Goal: Task Accomplishment & Management: Use online tool/utility

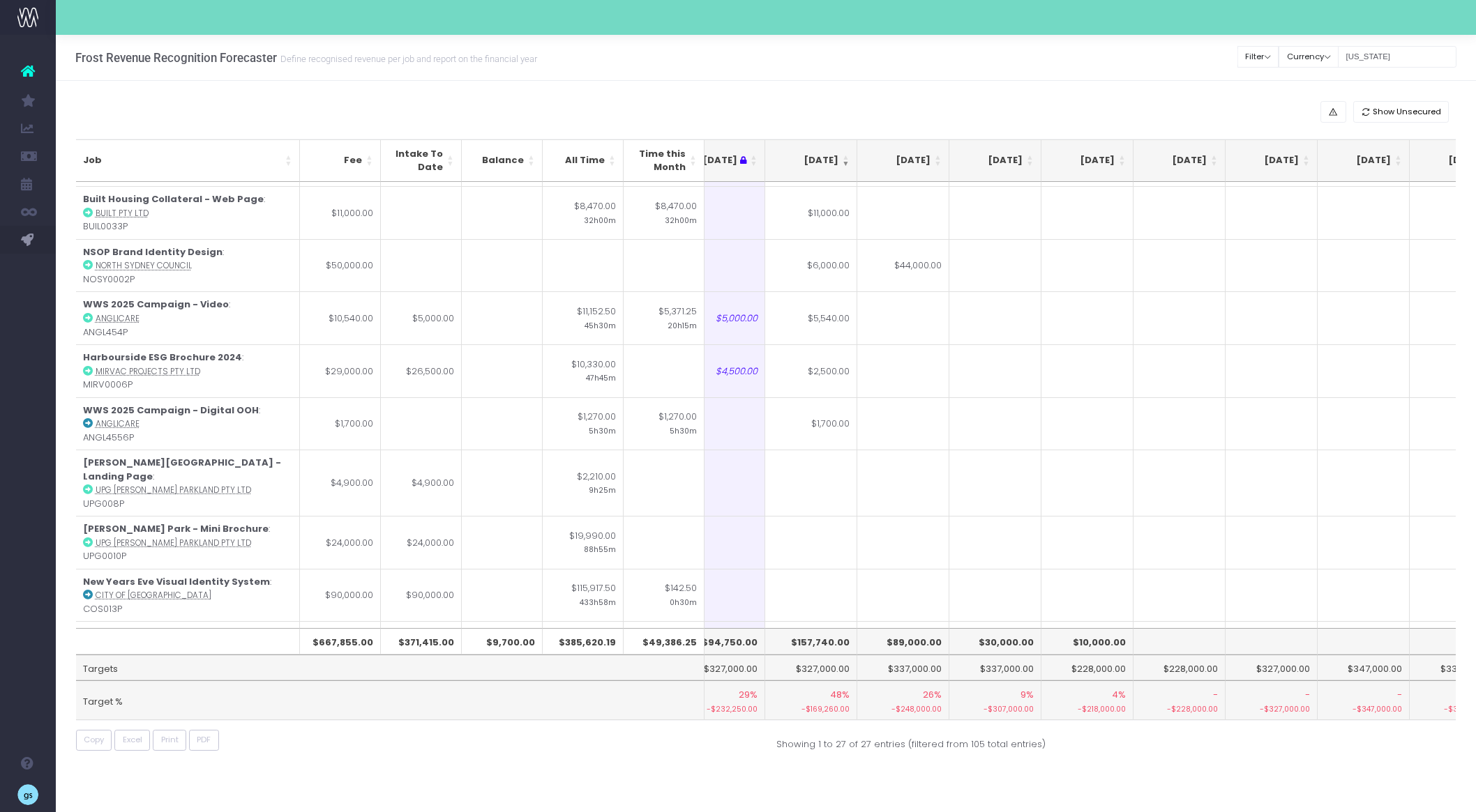
scroll to position [0, 216]
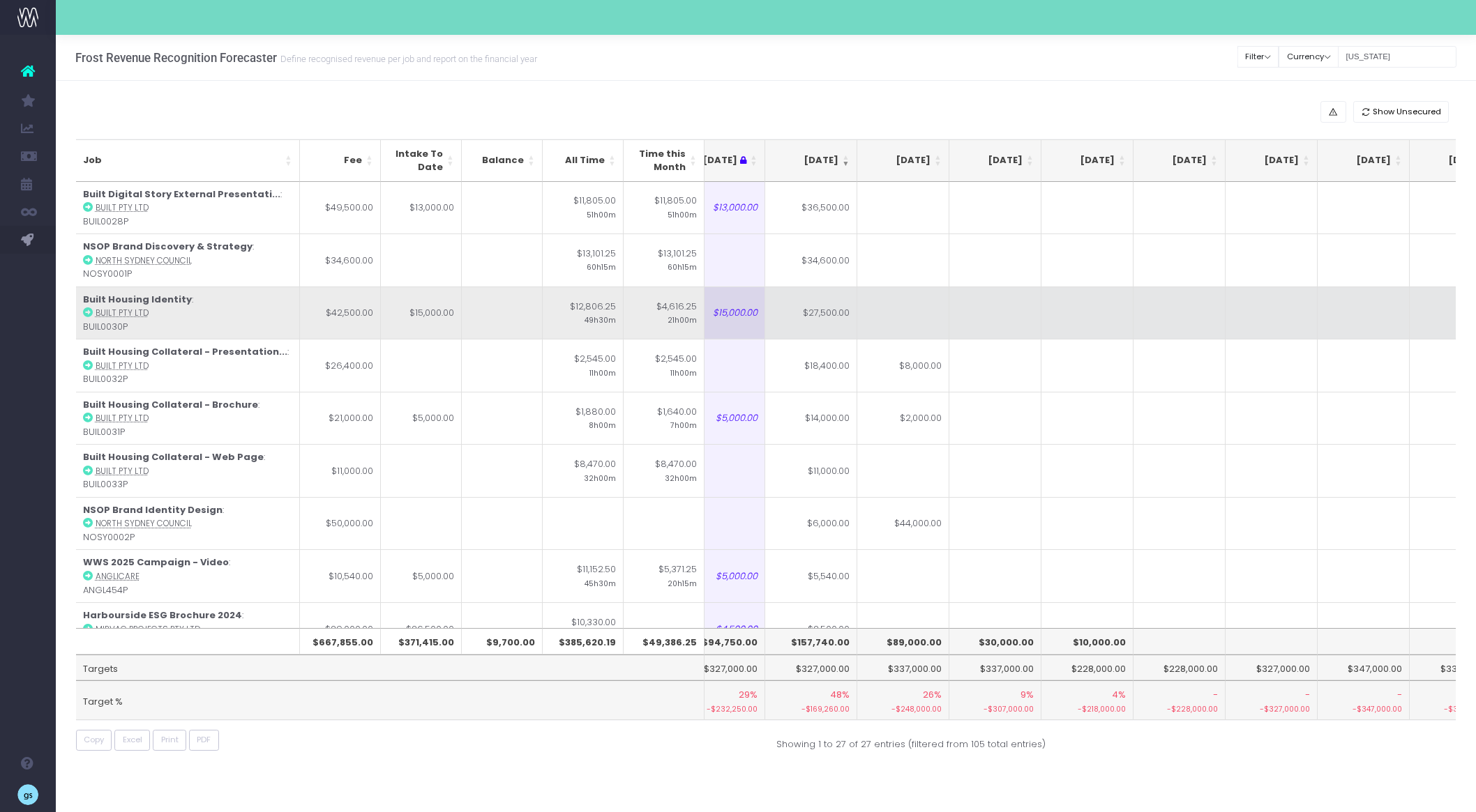
click at [825, 322] on td "$27,500.00" at bounding box center [811, 313] width 92 height 53
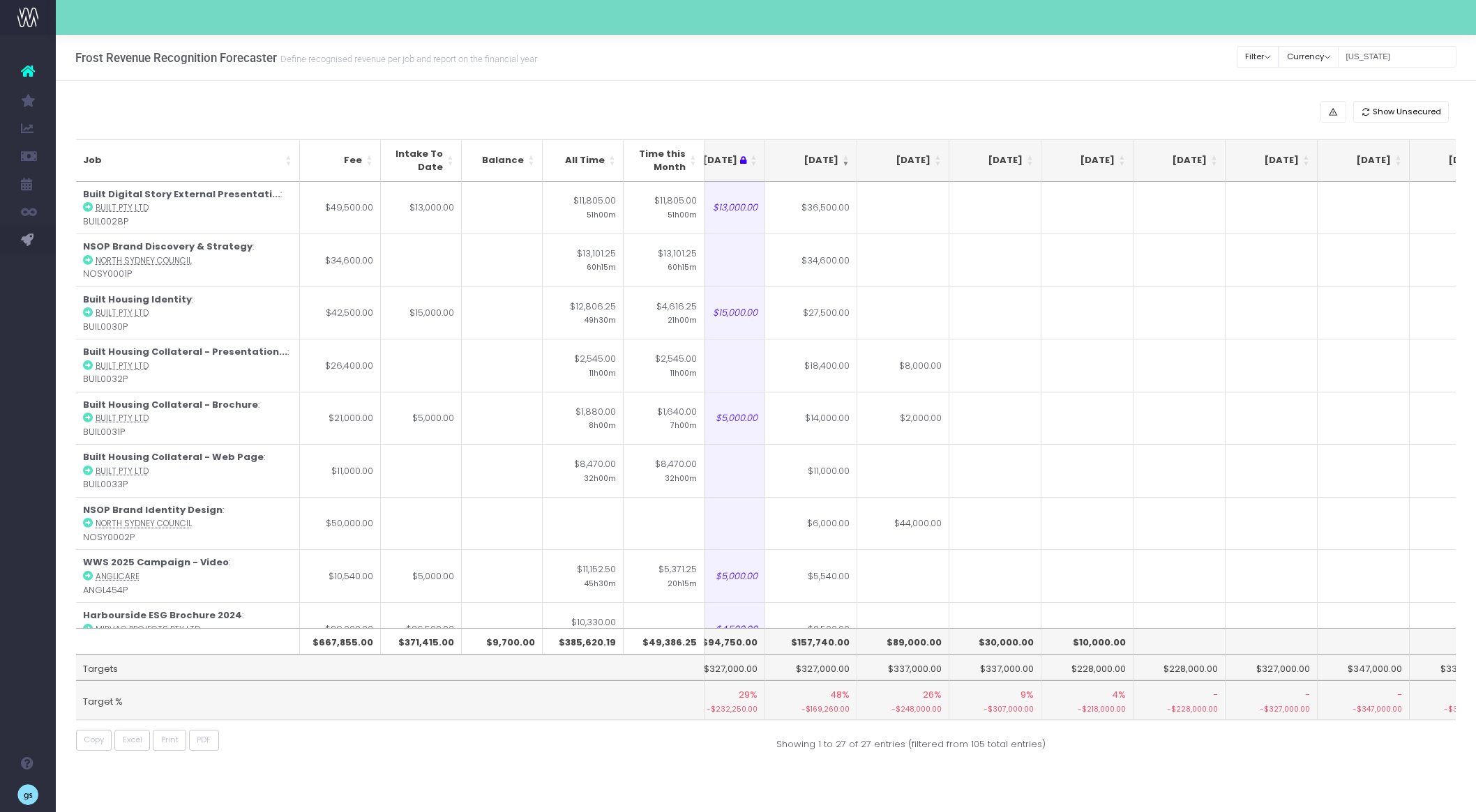
click at [802, 72] on div "Frost Revenue Recognition Forecaster Define recognised revenue per job and repo…" at bounding box center [766, 58] width 1420 height 46
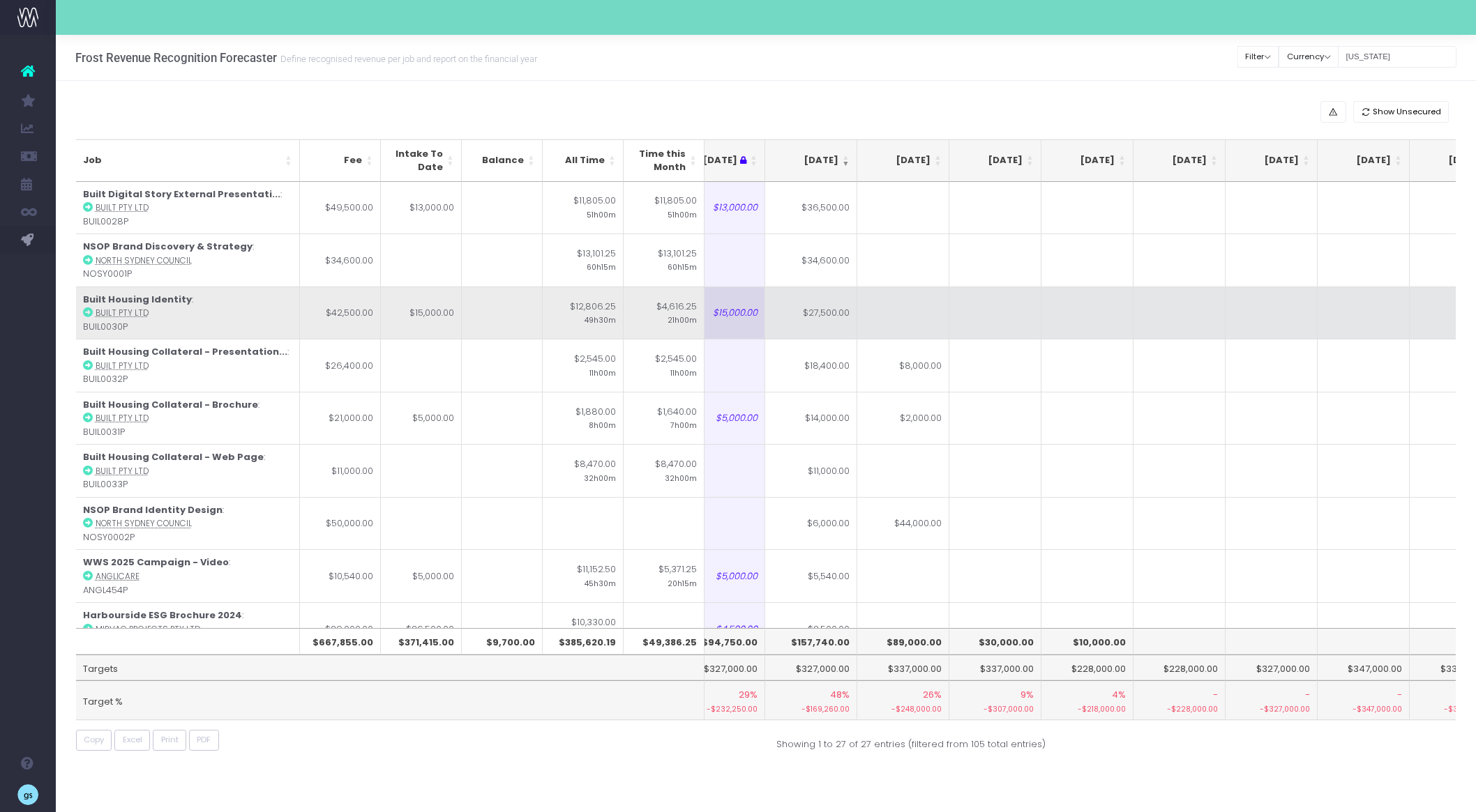
click at [824, 323] on td "$27,500.00" at bounding box center [811, 313] width 92 height 53
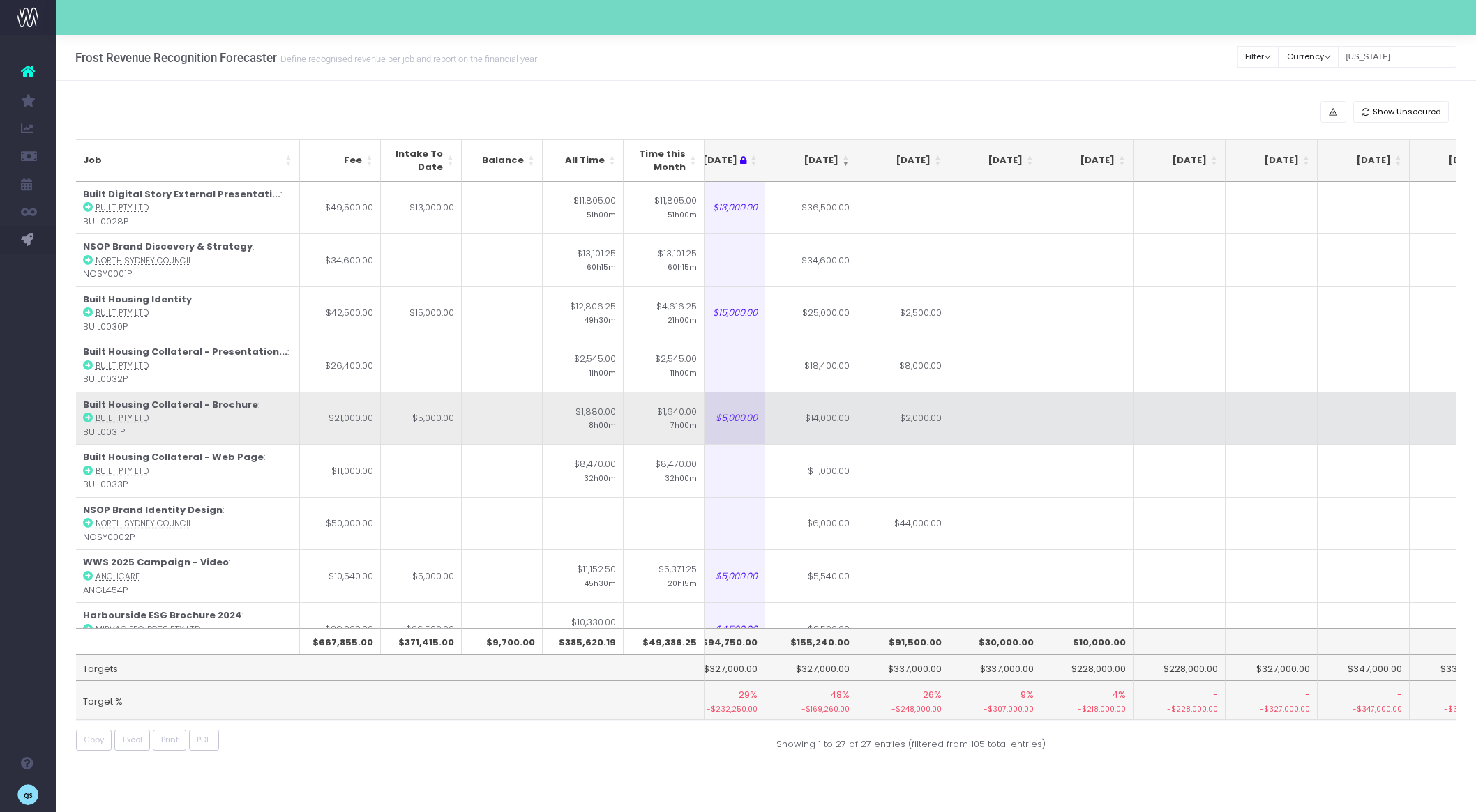
click at [826, 421] on td "$14,000.00" at bounding box center [811, 418] width 92 height 53
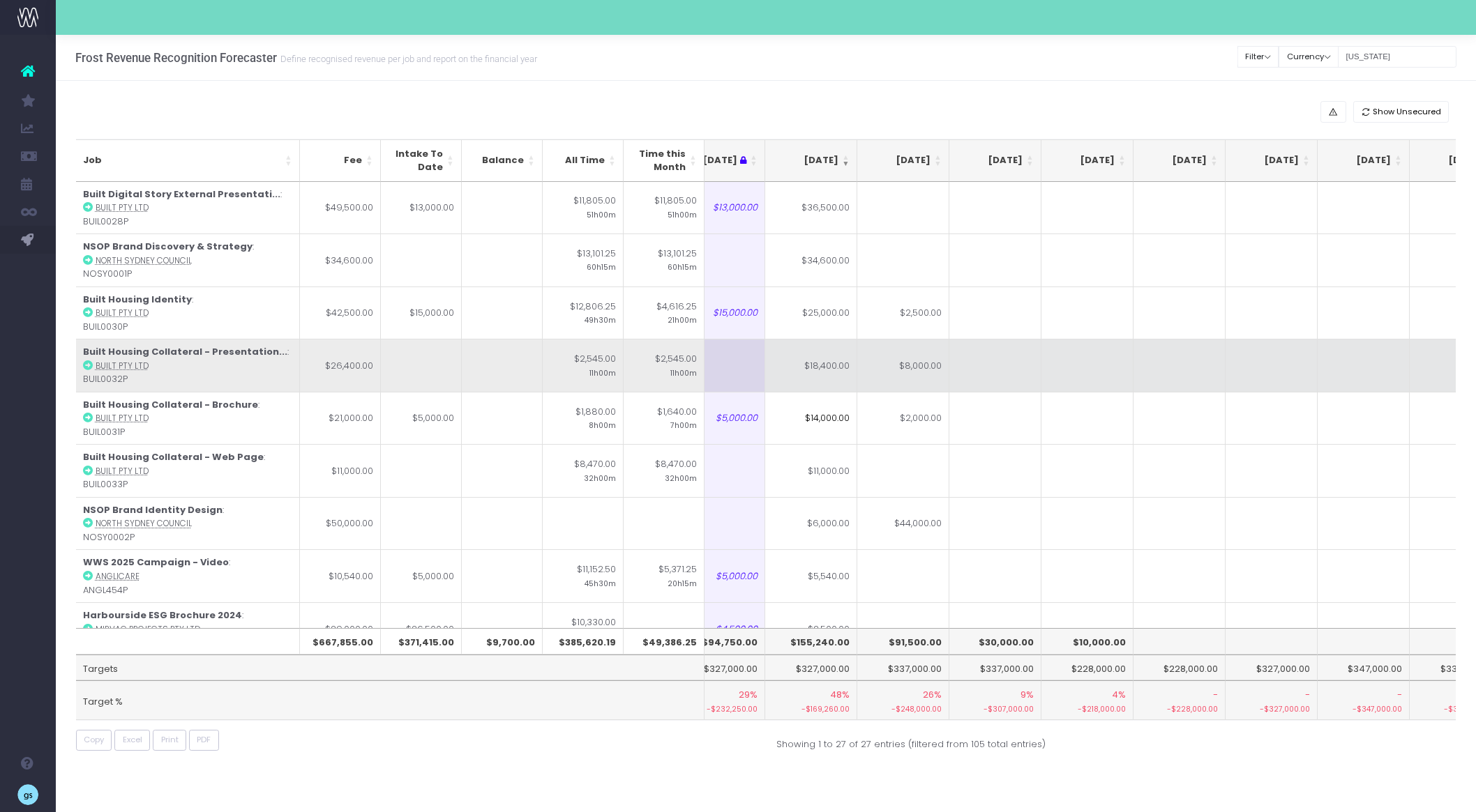
click at [112, 366] on abbr "Built Pty Ltd" at bounding box center [122, 366] width 53 height 11
click at [86, 366] on icon at bounding box center [88, 365] width 9 height 9
click at [804, 368] on td "$18,400.00" at bounding box center [811, 366] width 92 height 53
click at [817, 362] on td "$18,400.00" at bounding box center [811, 366] width 92 height 53
click at [926, 354] on td "$8,000.00" at bounding box center [902, 366] width 92 height 53
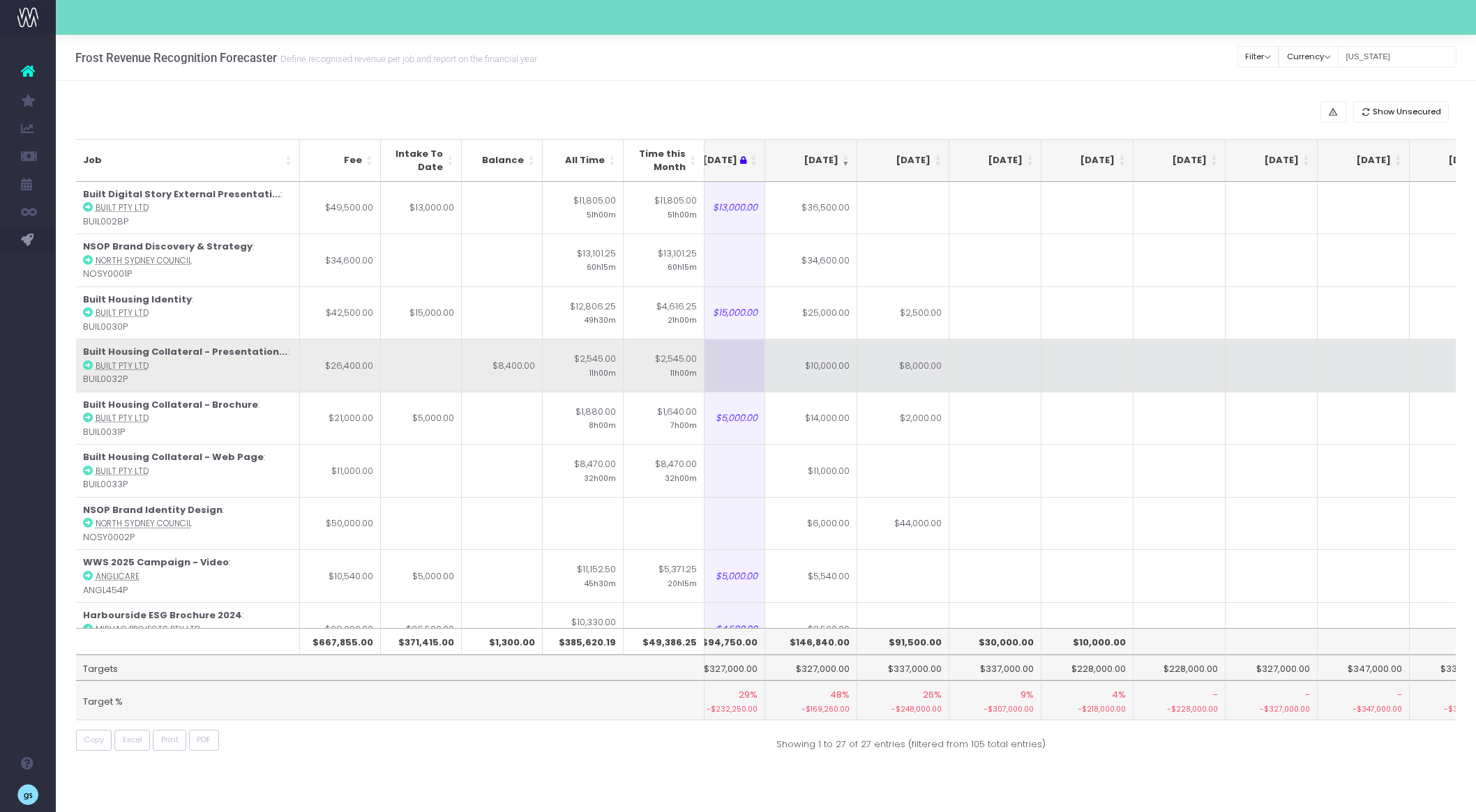
type input "$8,000.00"
click at [1030, 385] on td at bounding box center [994, 366] width 92 height 53
click at [915, 367] on td "$8,000.00" at bounding box center [902, 366] width 92 height 53
type input "$8,000.00"
click at [1027, 366] on td at bounding box center [994, 366] width 92 height 53
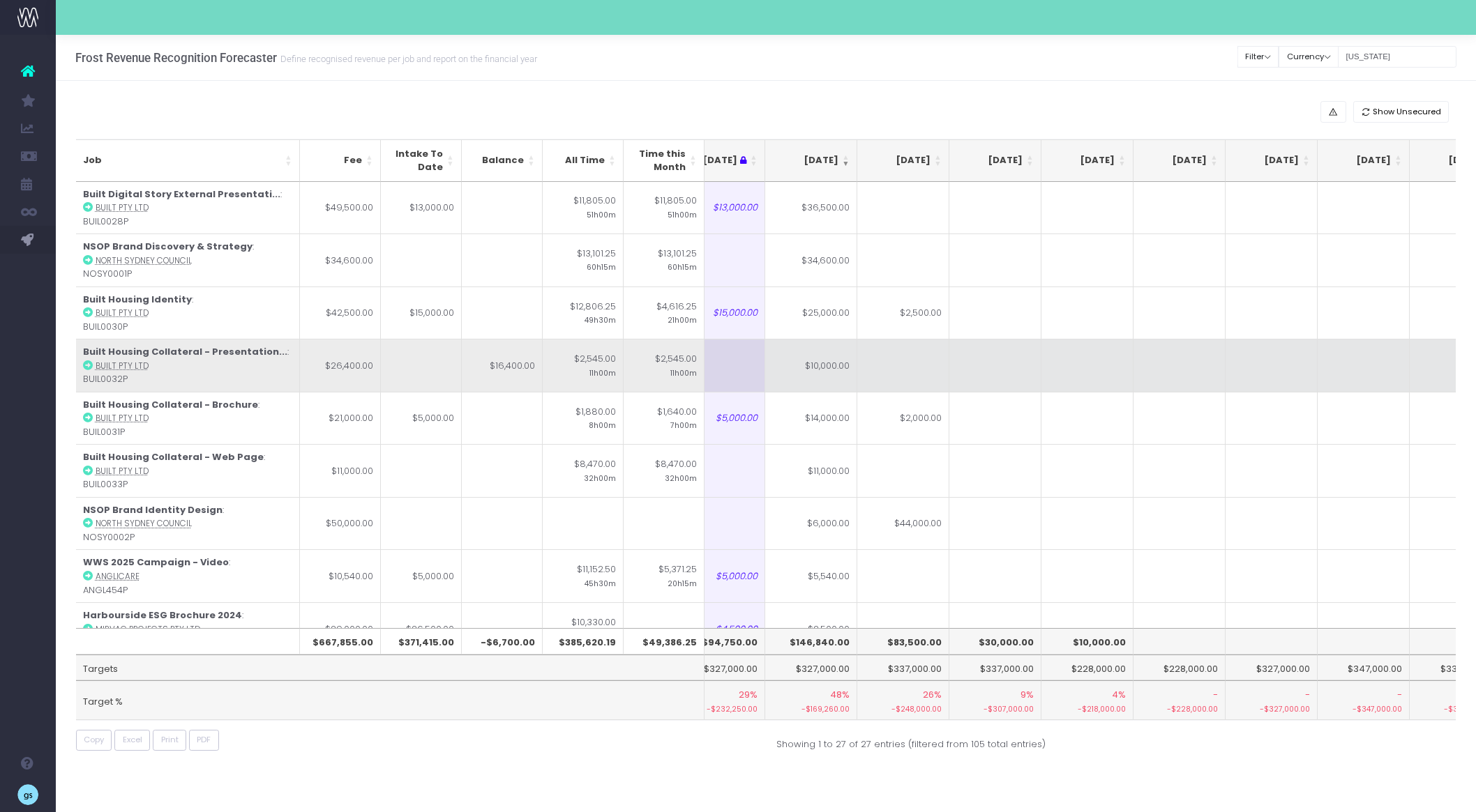
click at [877, 379] on td at bounding box center [902, 366] width 92 height 53
click at [907, 366] on td at bounding box center [902, 366] width 92 height 53
click at [926, 364] on td "$164,000.00" at bounding box center [902, 366] width 92 height 53
click at [926, 364] on input "$164,000.00" at bounding box center [902, 366] width 92 height 53
click at [925, 339] on td "$164,000.00" at bounding box center [902, 366] width 92 height 53
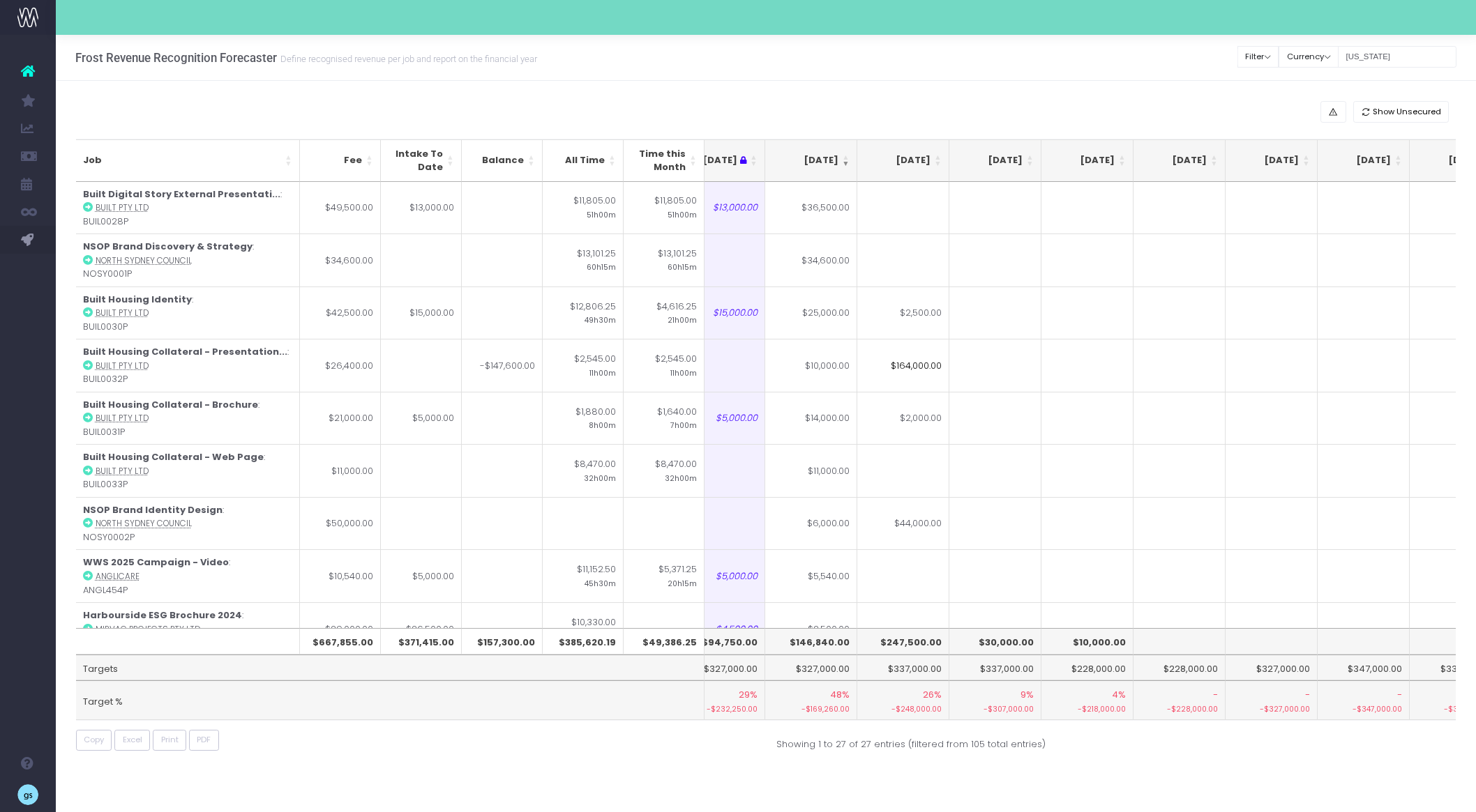
click at [925, 340] on input "$164,000.00" at bounding box center [902, 366] width 92 height 53
click at [929, 364] on input "$164,000.00" at bounding box center [902, 366] width 92 height 53
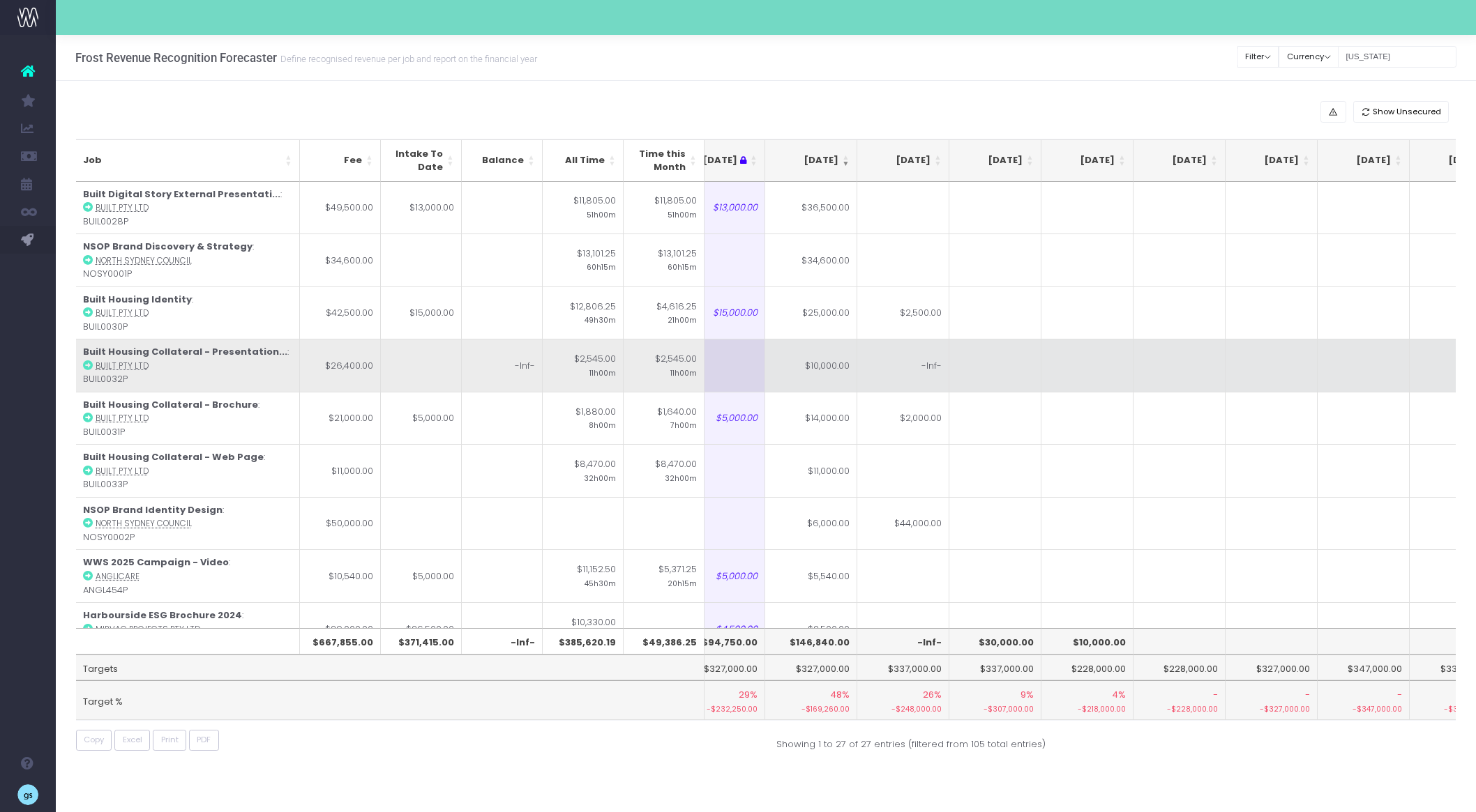
click at [908, 361] on td "-Inf-" at bounding box center [902, 366] width 92 height 53
type input "-Inf-"
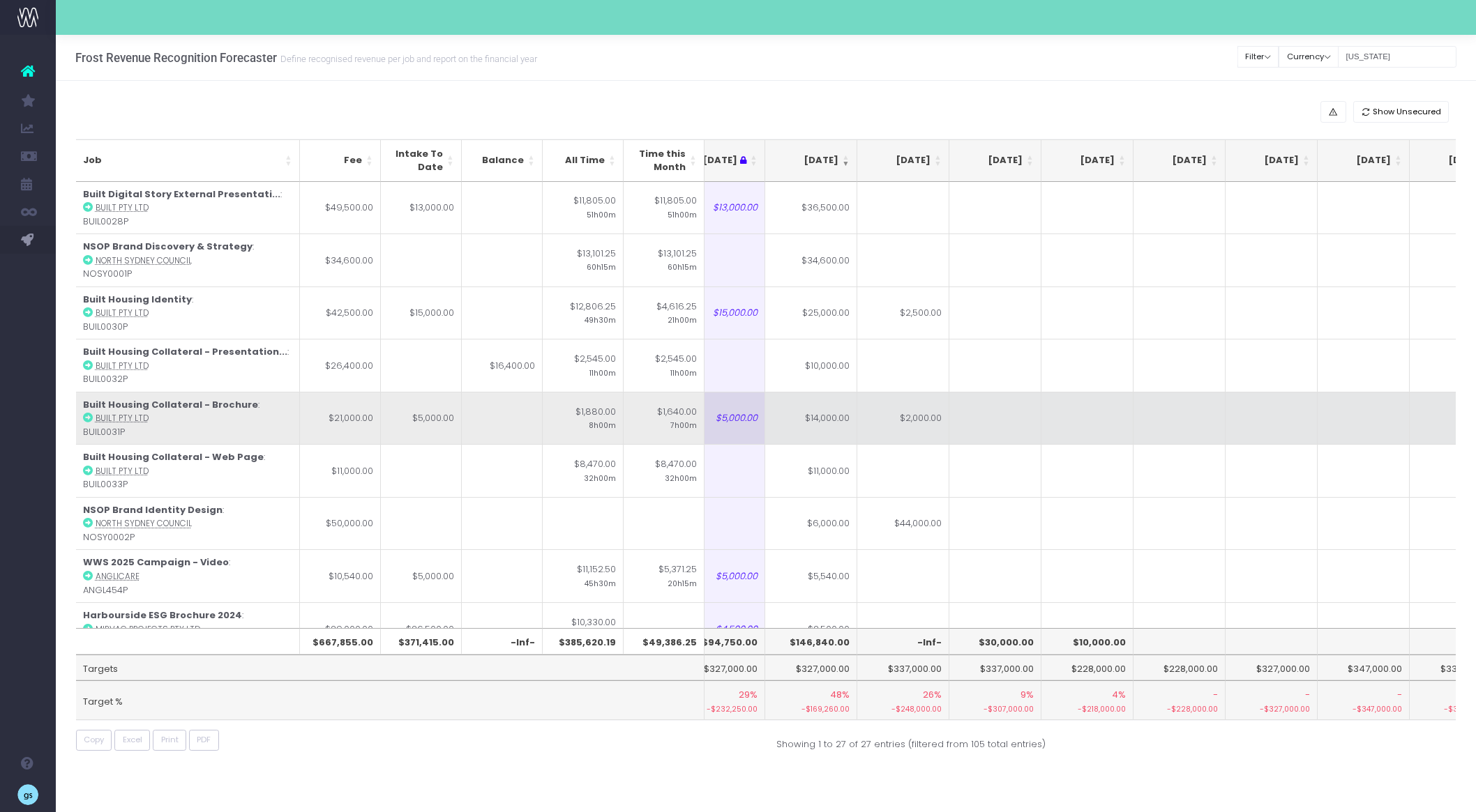
click at [1078, 399] on td at bounding box center [1087, 418] width 92 height 53
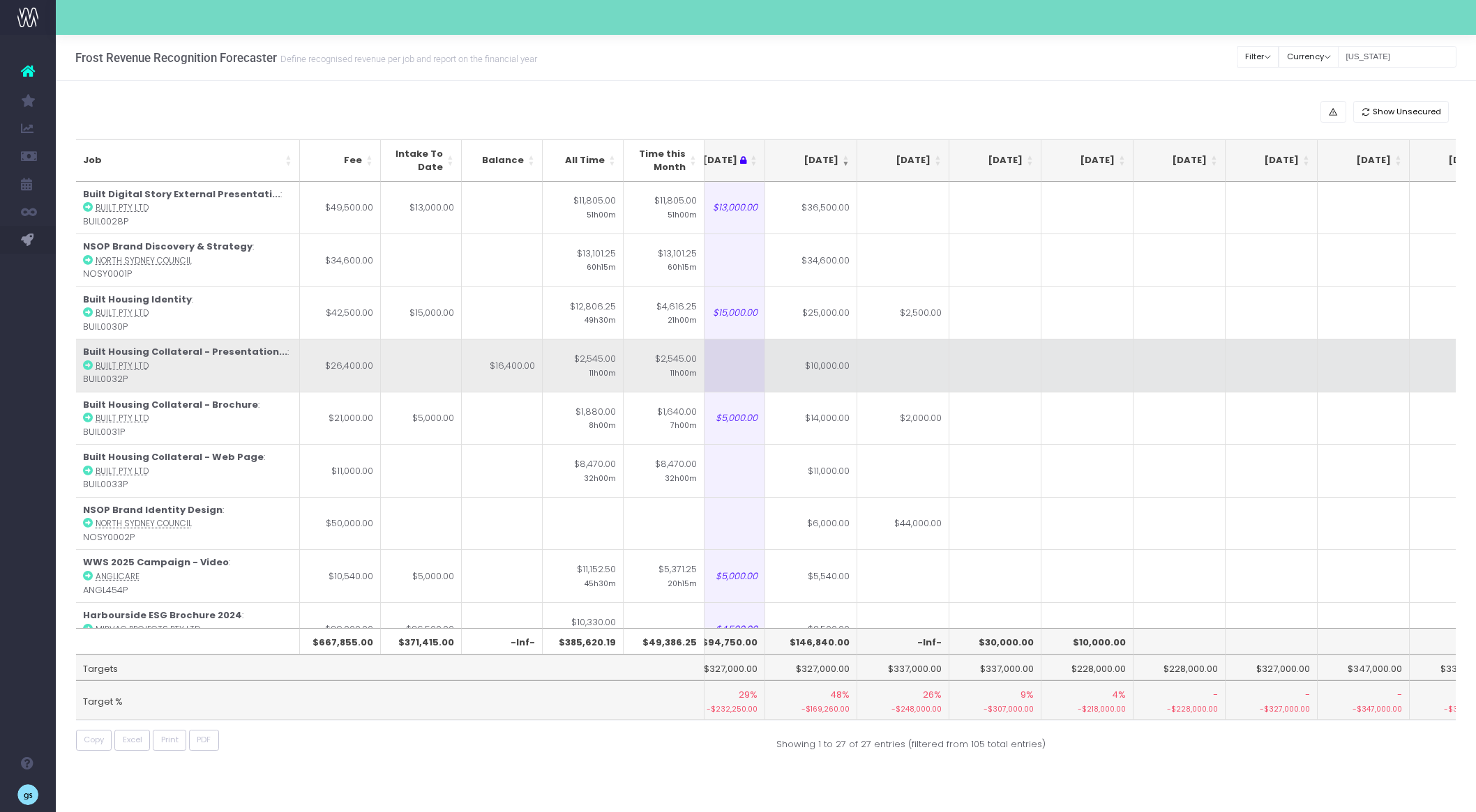
click at [914, 362] on td at bounding box center [902, 366] width 92 height 53
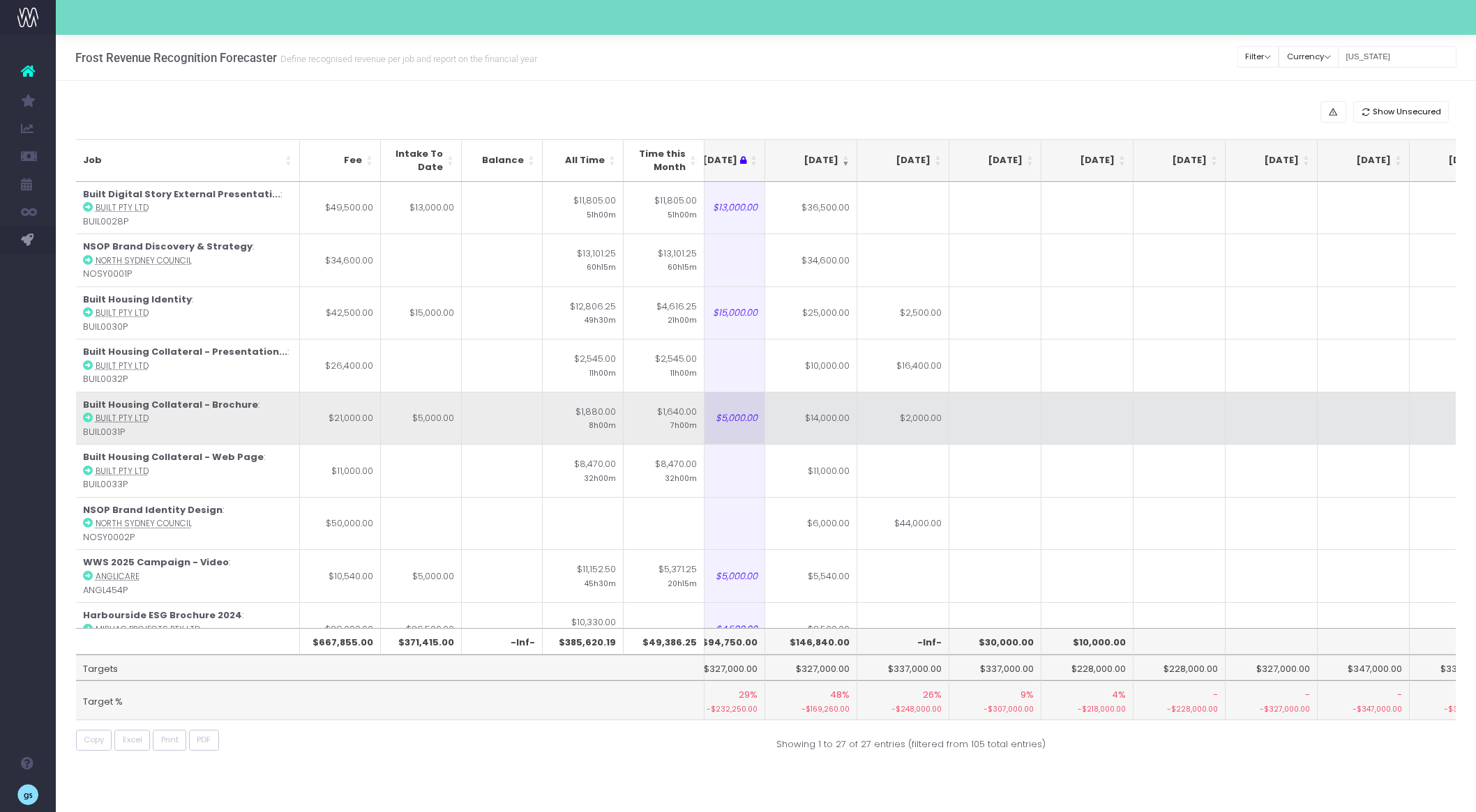
click at [841, 433] on td "$14,000.00" at bounding box center [811, 418] width 92 height 53
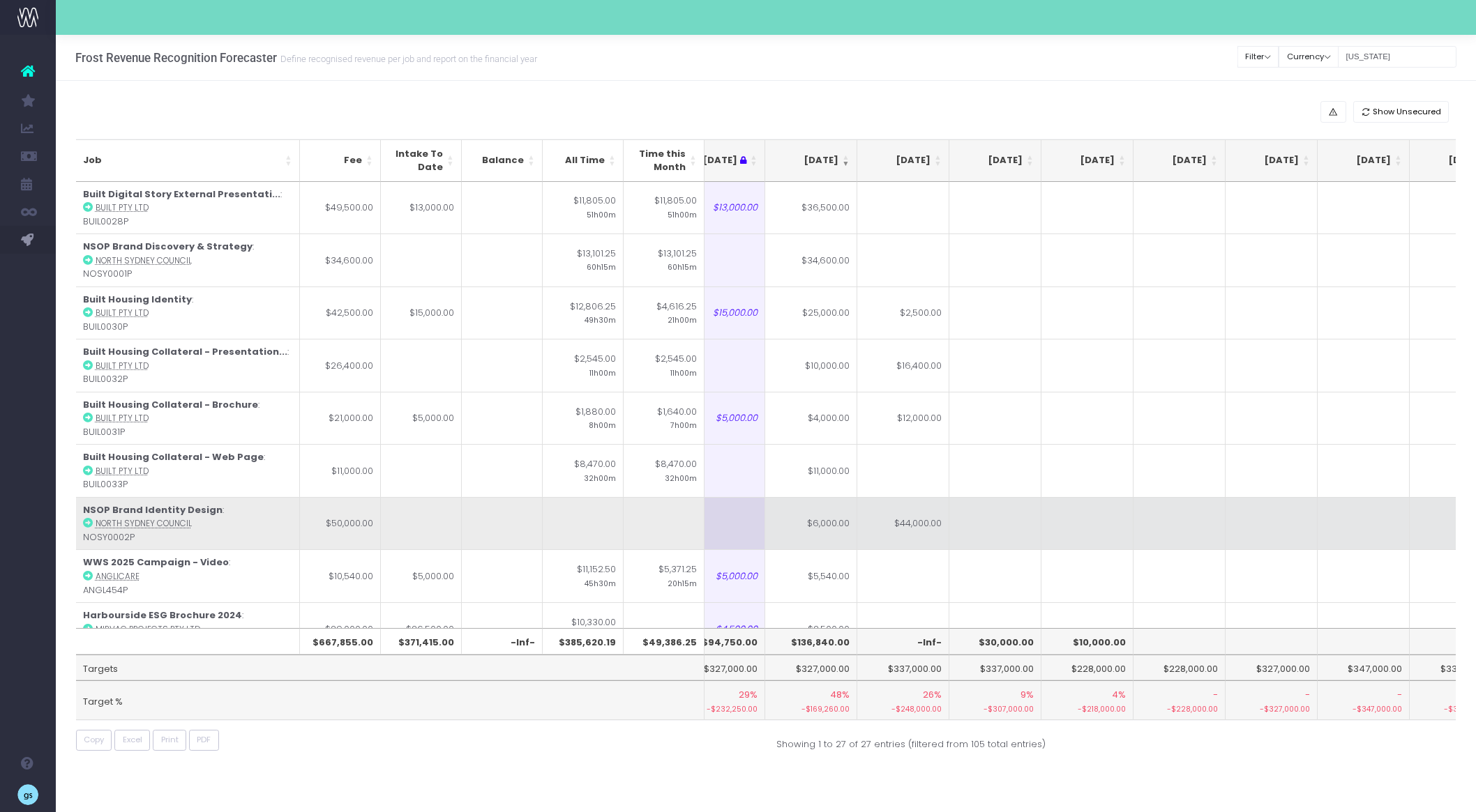
click at [834, 535] on td "$6,000.00" at bounding box center [811, 524] width 92 height 53
type input "46000"
click at [1037, 517] on td at bounding box center [994, 524] width 92 height 53
click at [923, 512] on td "$46,000.00" at bounding box center [902, 524] width 92 height 53
type input "$46,000.00"
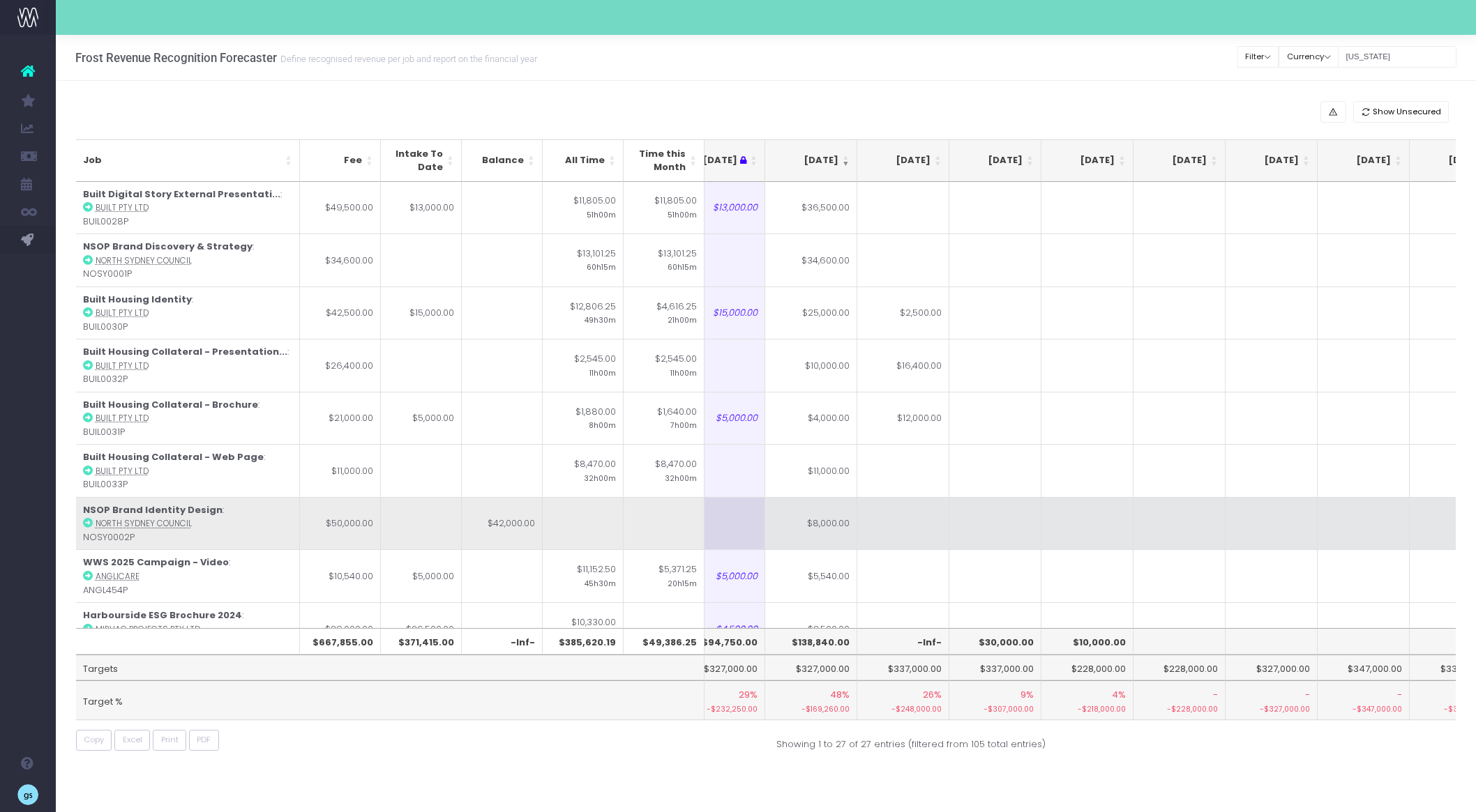
click at [986, 525] on td at bounding box center [994, 524] width 92 height 53
click at [920, 519] on td at bounding box center [902, 524] width 92 height 53
type input "42000"
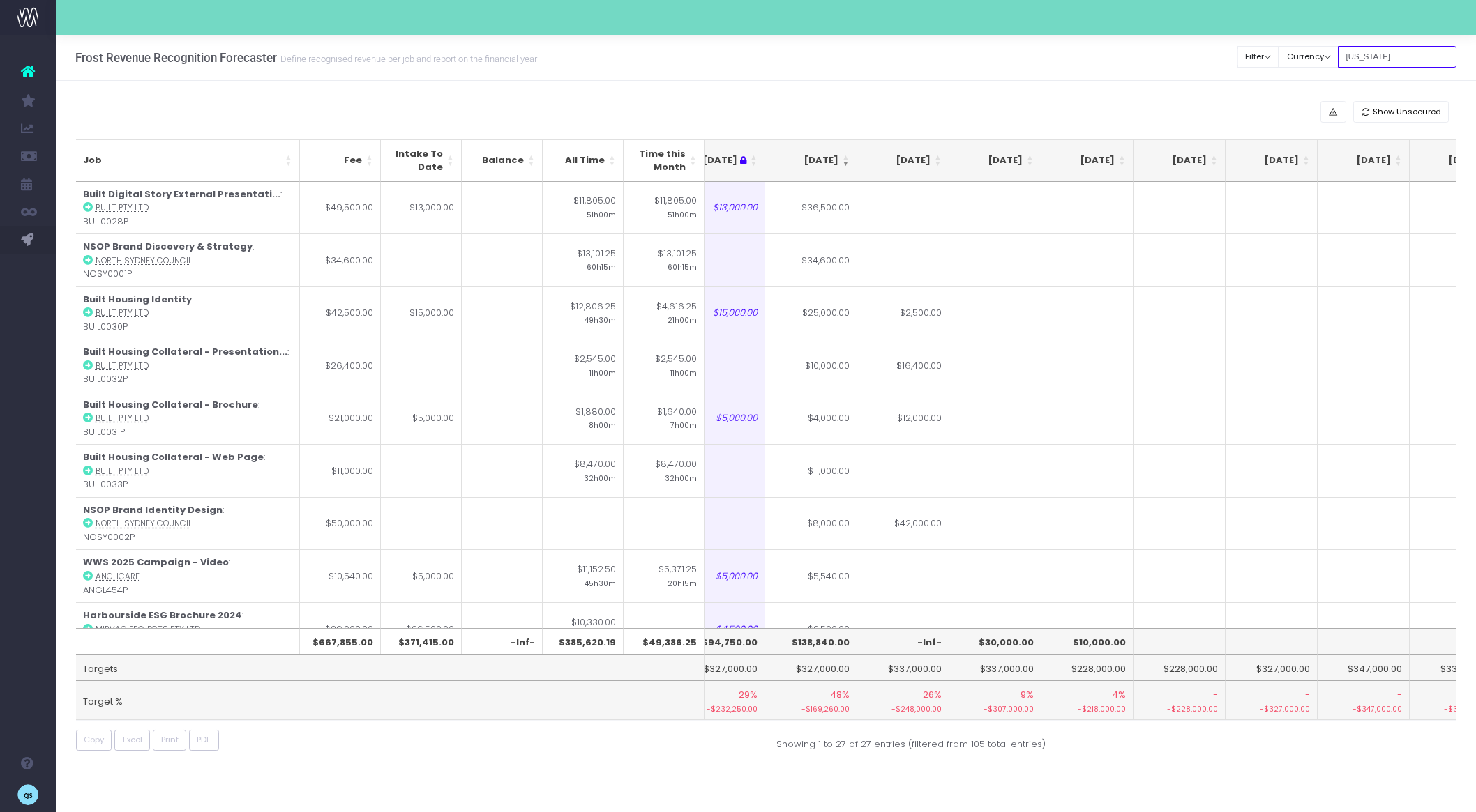
click at [1378, 61] on input "[US_STATE]" at bounding box center [1397, 57] width 118 height 21
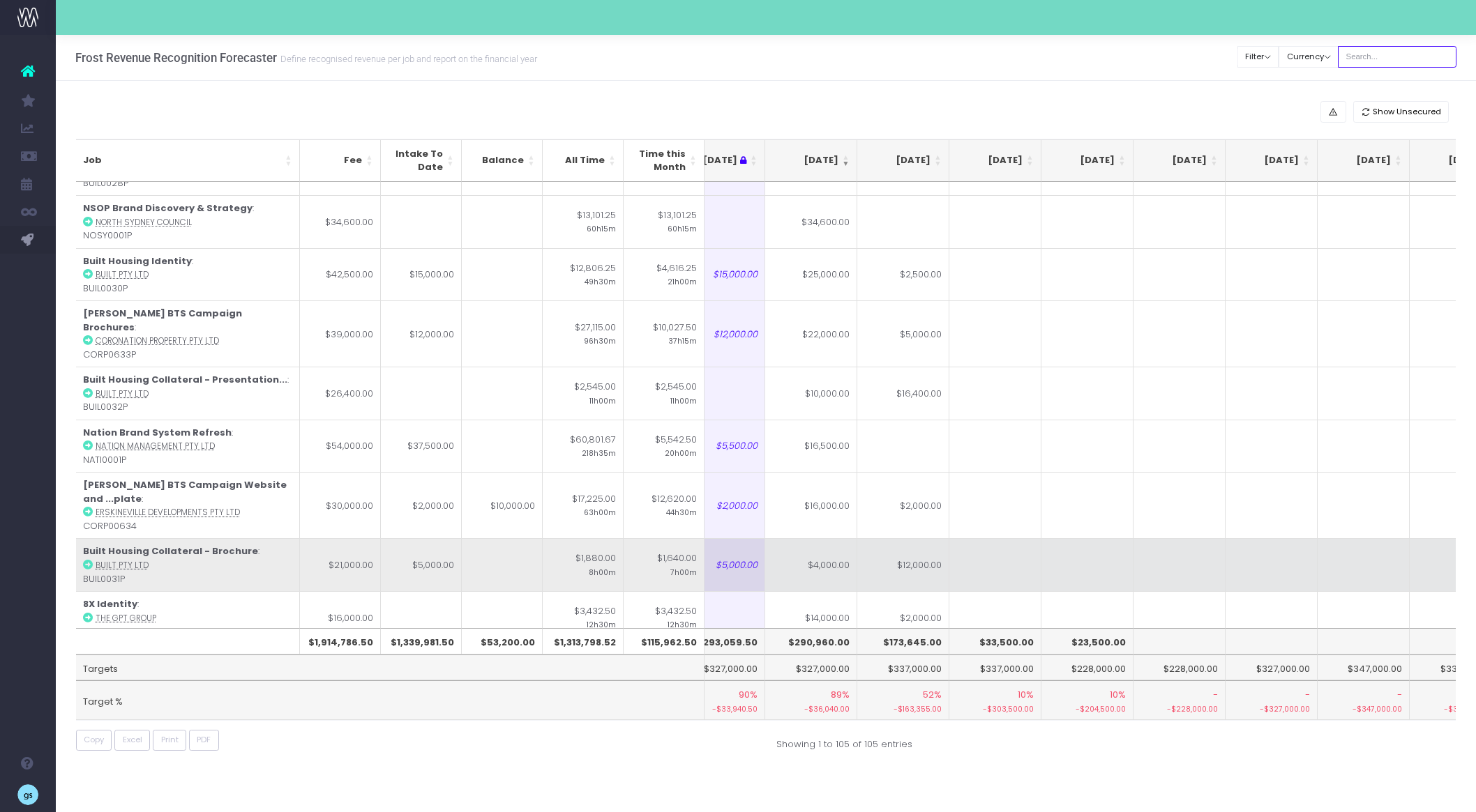
scroll to position [39, 216]
click at [817, 540] on td "$4,000.00" at bounding box center [811, 564] width 92 height 53
type input "11000"
